Goal: Transaction & Acquisition: Purchase product/service

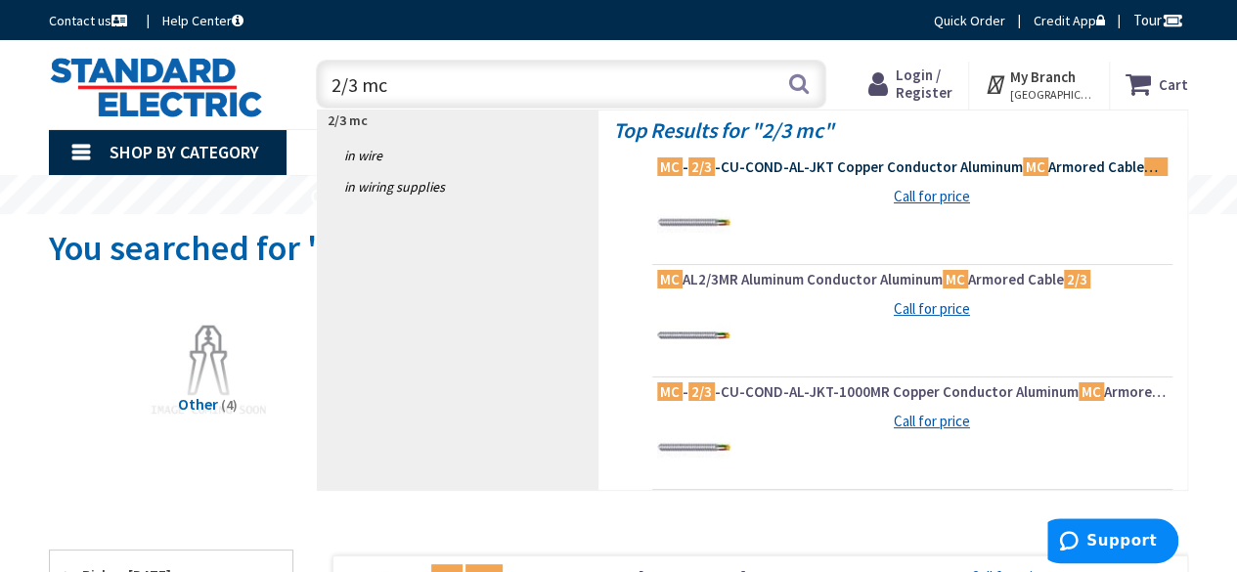
type input "2/3 mc"
click at [753, 165] on span "MC - 2/3 -CU-COND-AL-JKT Copper Conductor Aluminum MC Armored Cable 2/3" at bounding box center [912, 167] width 511 height 20
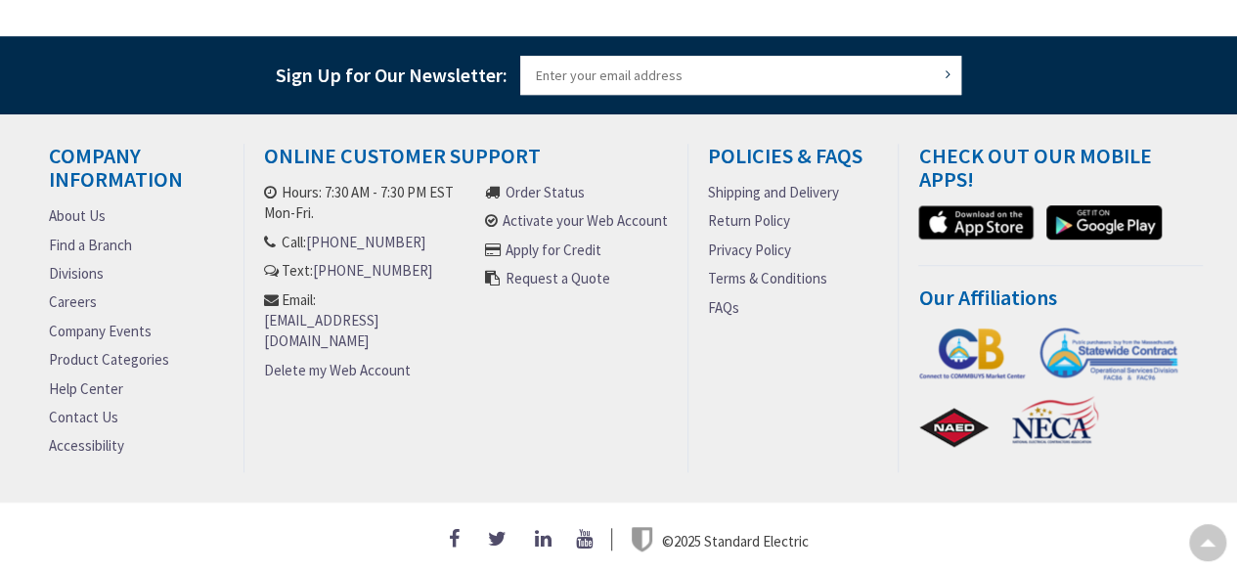
scroll to position [4, 0]
